Goal: Information Seeking & Learning: Learn about a topic

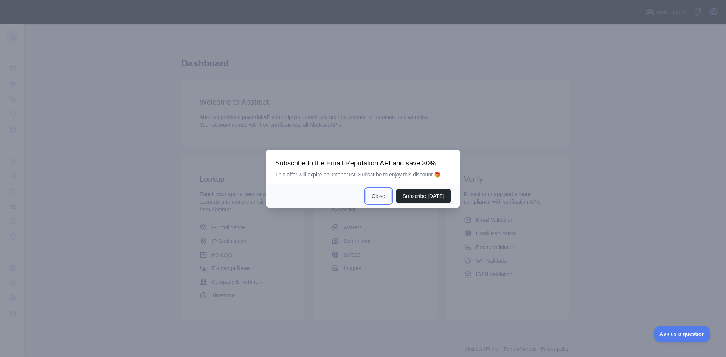
click at [374, 198] on button "Close" at bounding box center [378, 196] width 26 height 14
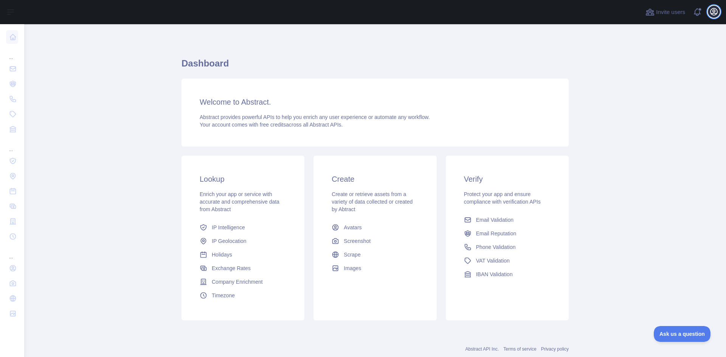
click at [713, 12] on icon "button" at bounding box center [714, 11] width 9 height 9
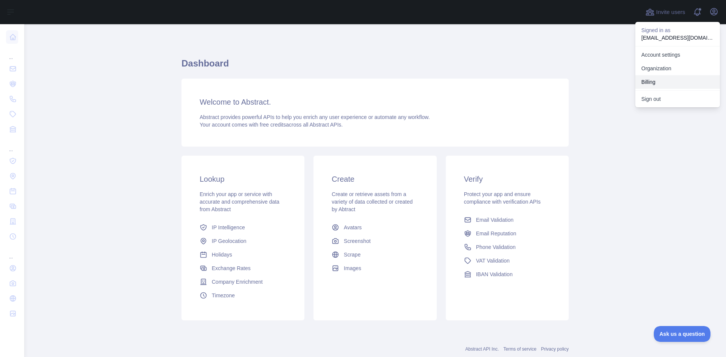
click at [653, 81] on button "Billing" at bounding box center [678, 82] width 85 height 14
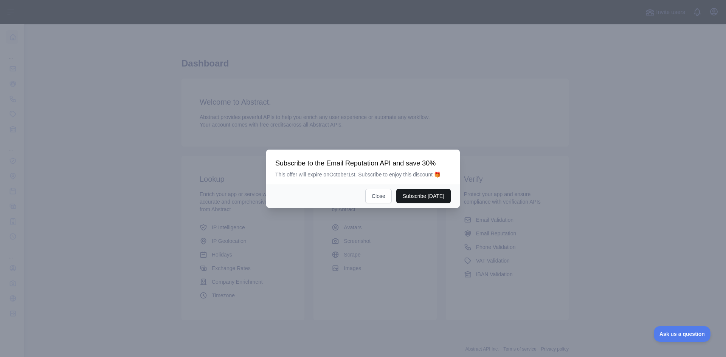
click at [431, 196] on button "Subscribe [DATE]" at bounding box center [423, 196] width 54 height 14
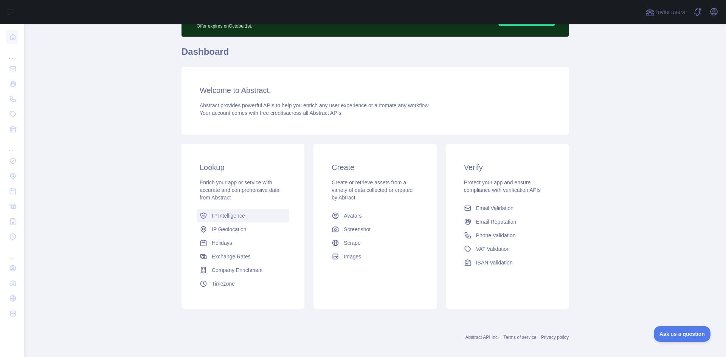
scroll to position [54, 0]
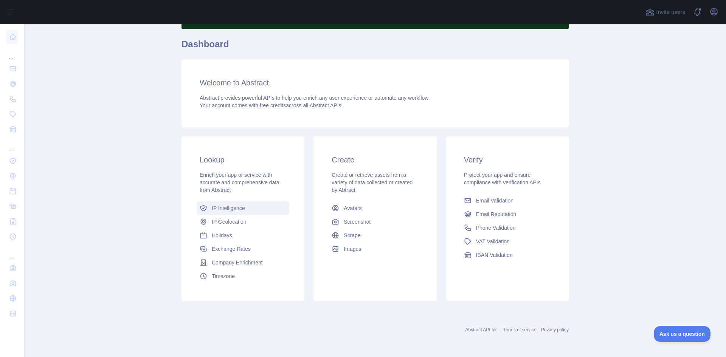
click at [222, 208] on span "IP Intelligence" at bounding box center [228, 209] width 33 height 8
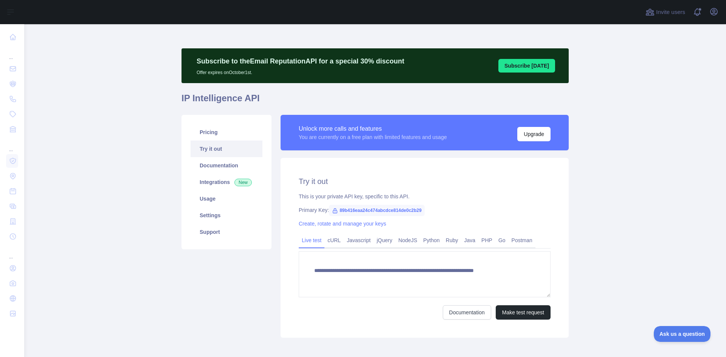
type textarea "**********"
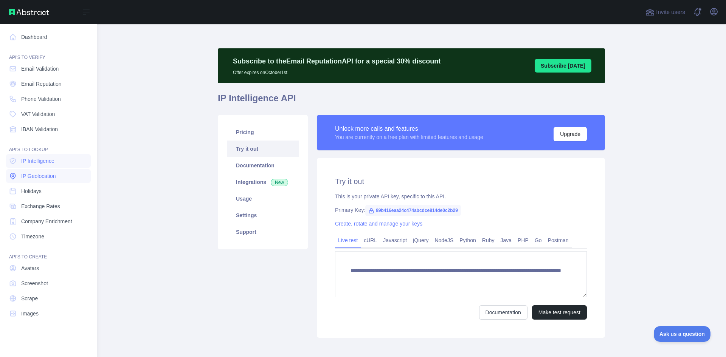
click at [42, 175] on span "IP Geolocation" at bounding box center [38, 177] width 35 height 8
click at [35, 192] on span "Holidays" at bounding box center [31, 192] width 20 height 8
click at [37, 204] on span "Exchange Rates" at bounding box center [40, 207] width 39 height 8
click at [37, 218] on span "Company Enrichment" at bounding box center [46, 222] width 51 height 8
click at [42, 234] on span "Timezone" at bounding box center [32, 237] width 23 height 8
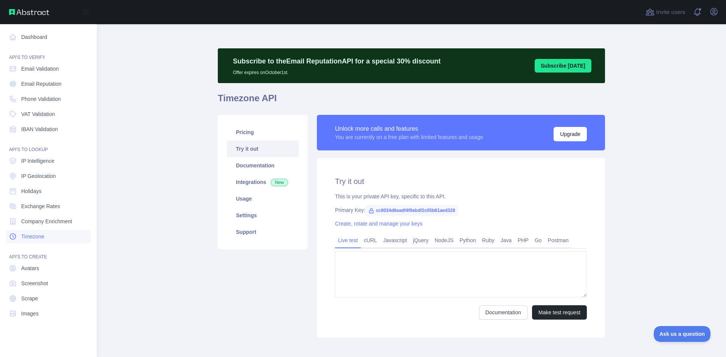
type textarea "**********"
click at [47, 113] on span "VAT Validation" at bounding box center [38, 114] width 34 height 8
click at [50, 114] on span "VAT Validation" at bounding box center [38, 114] width 34 height 8
click at [44, 125] on link "IBAN Validation" at bounding box center [48, 130] width 85 height 14
click at [36, 68] on span "Email Validation" at bounding box center [39, 69] width 37 height 8
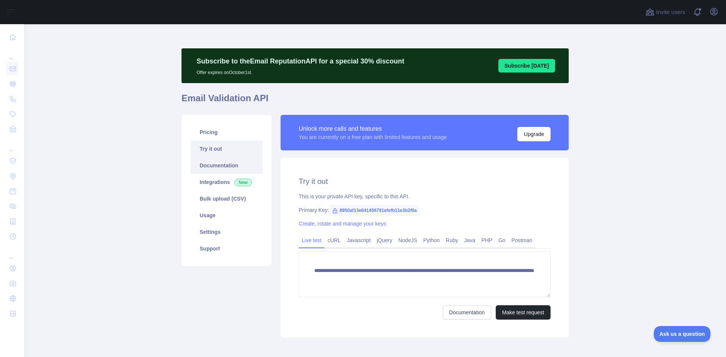
click at [221, 164] on link "Documentation" at bounding box center [227, 165] width 72 height 17
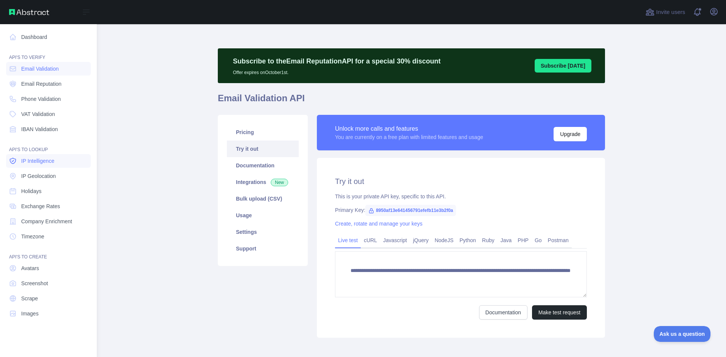
click at [51, 164] on span "IP Intelligence" at bounding box center [37, 161] width 33 height 8
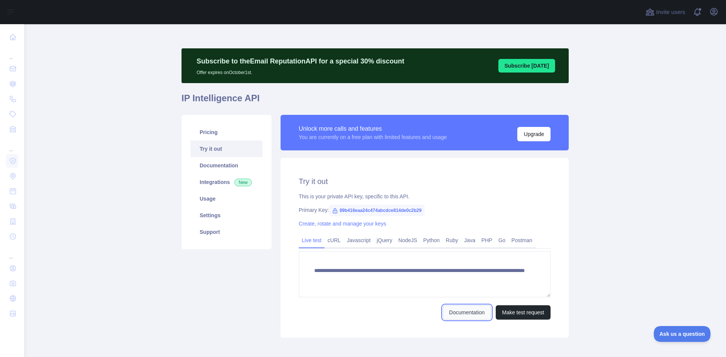
click at [449, 316] on link "Documentation" at bounding box center [467, 313] width 48 height 14
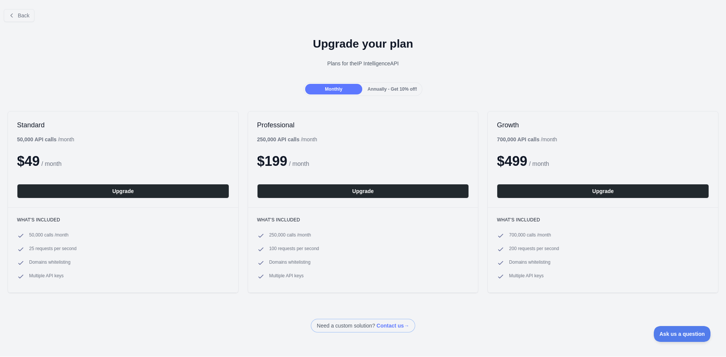
click at [372, 91] on div at bounding box center [363, 178] width 726 height 357
click at [372, 91] on span "Annually - Get 10% off!" at bounding box center [393, 89] width 50 height 5
